Goal: Find specific page/section: Find specific page/section

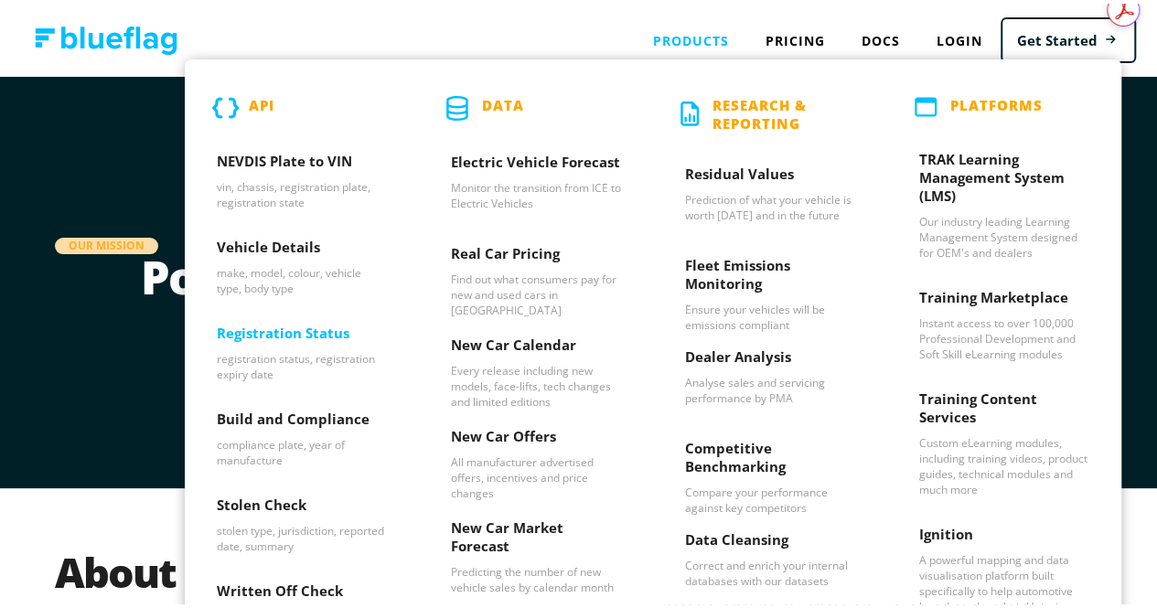
click at [289, 327] on h3 "Registration Status" at bounding box center [302, 333] width 170 height 27
click at [746, 357] on h3 "Dealer Analysis" at bounding box center [770, 357] width 170 height 27
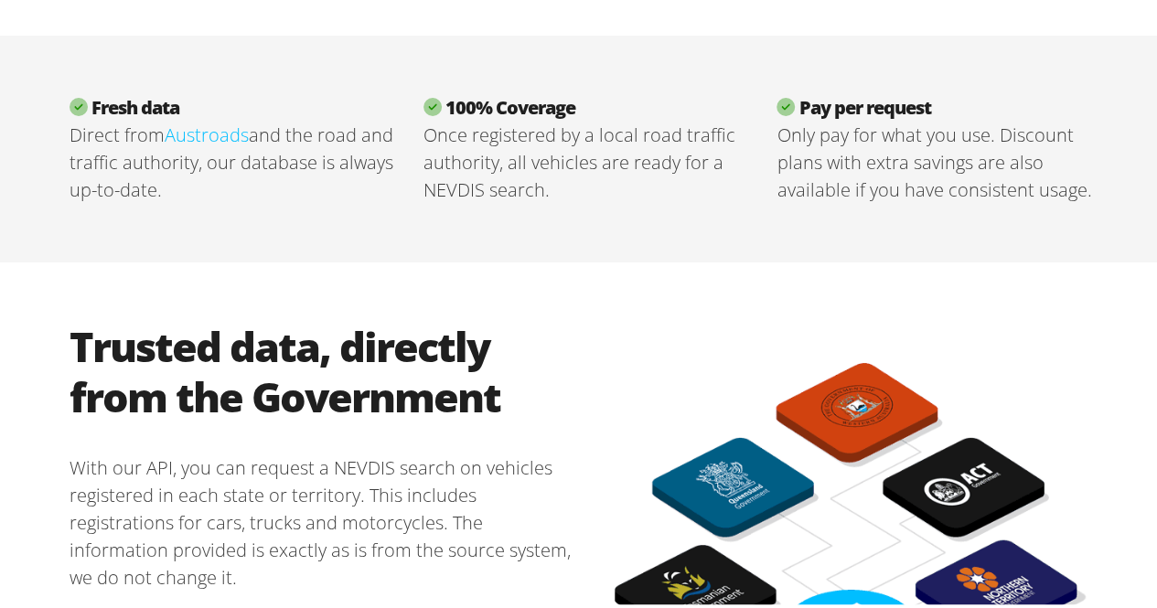
scroll to position [732, 0]
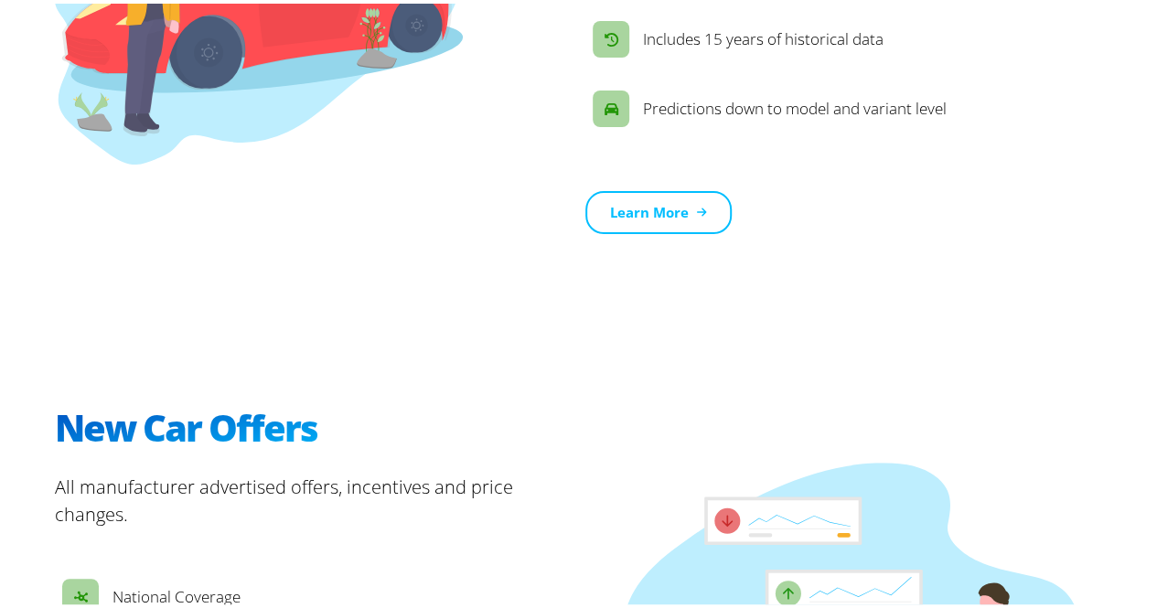
scroll to position [1646, 0]
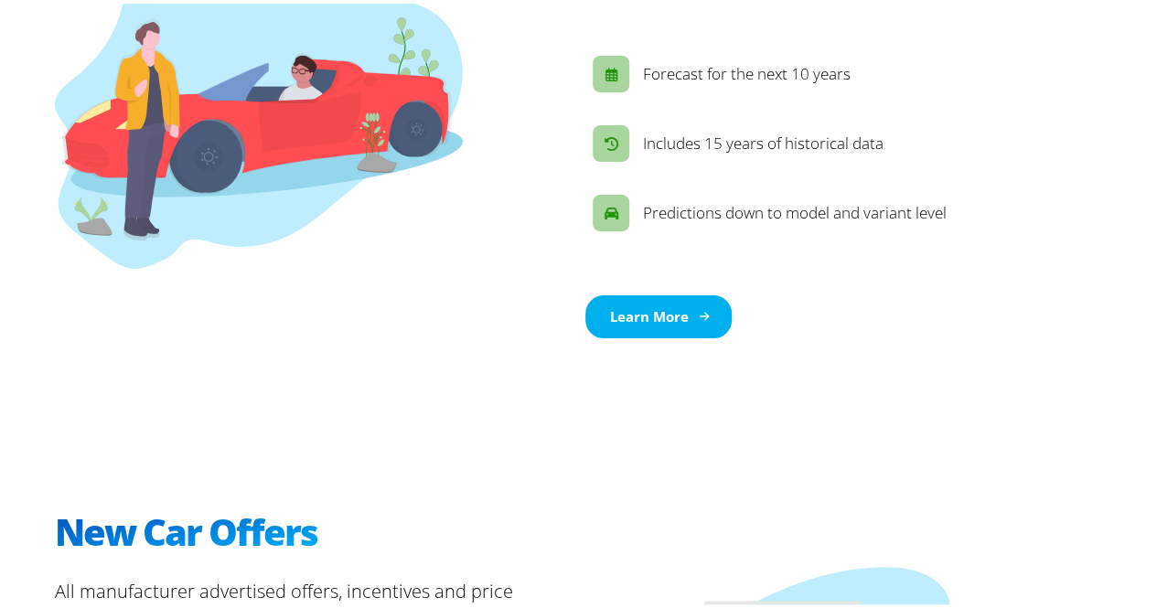
click at [659, 317] on link "Learn More" at bounding box center [658, 313] width 146 height 43
